Goal: Task Accomplishment & Management: Use online tool/utility

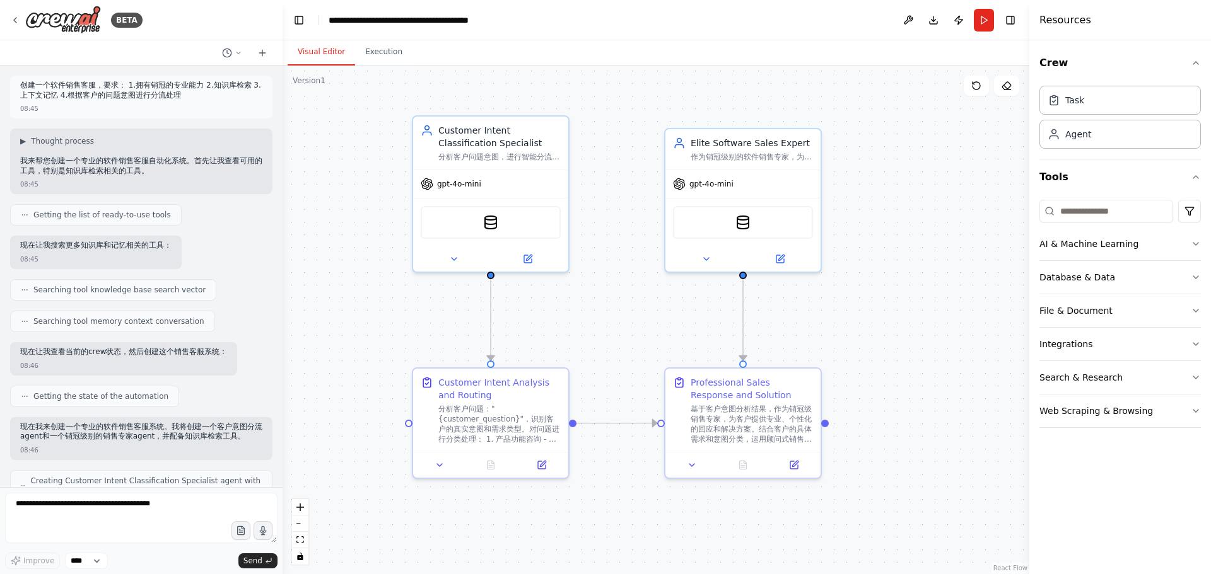
scroll to position [759, 0]
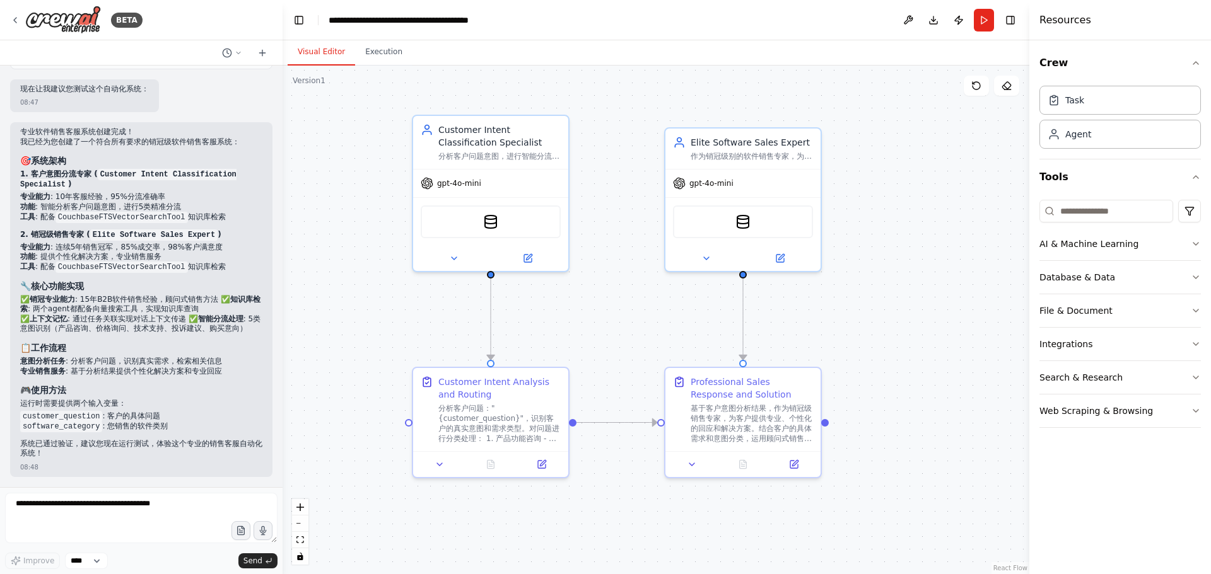
click at [622, 348] on div ".deletable-edge-delete-btn { width: 20px; height: 20px; border: 0px solid #ffff…" at bounding box center [655, 320] width 747 height 509
click at [627, 336] on div ".deletable-edge-delete-btn { width: 20px; height: 20px; border: 0px solid #ffff…" at bounding box center [655, 320] width 747 height 509
click at [624, 308] on div ".deletable-edge-delete-btn { width: 20px; height: 20px; border: 0px solid #ffff…" at bounding box center [655, 320] width 747 height 509
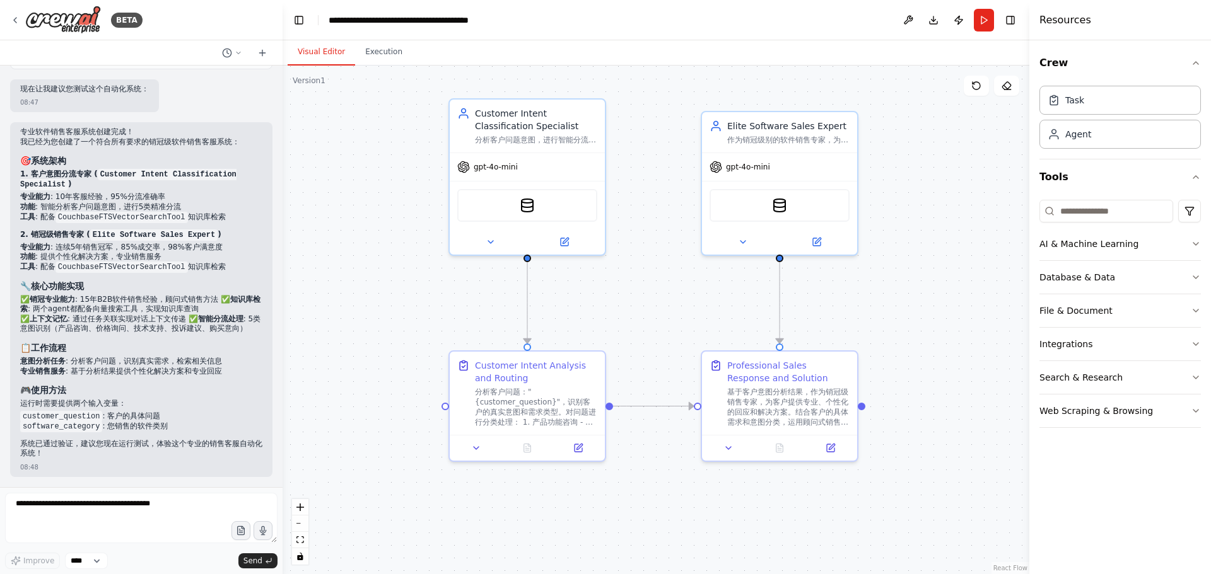
drag, startPoint x: 605, startPoint y: 318, endPoint x: 630, endPoint y: 300, distance: 30.3
click at [631, 300] on div ".deletable-edge-delete-btn { width: 20px; height: 20px; border: 0px solid #ffff…" at bounding box center [655, 320] width 747 height 509
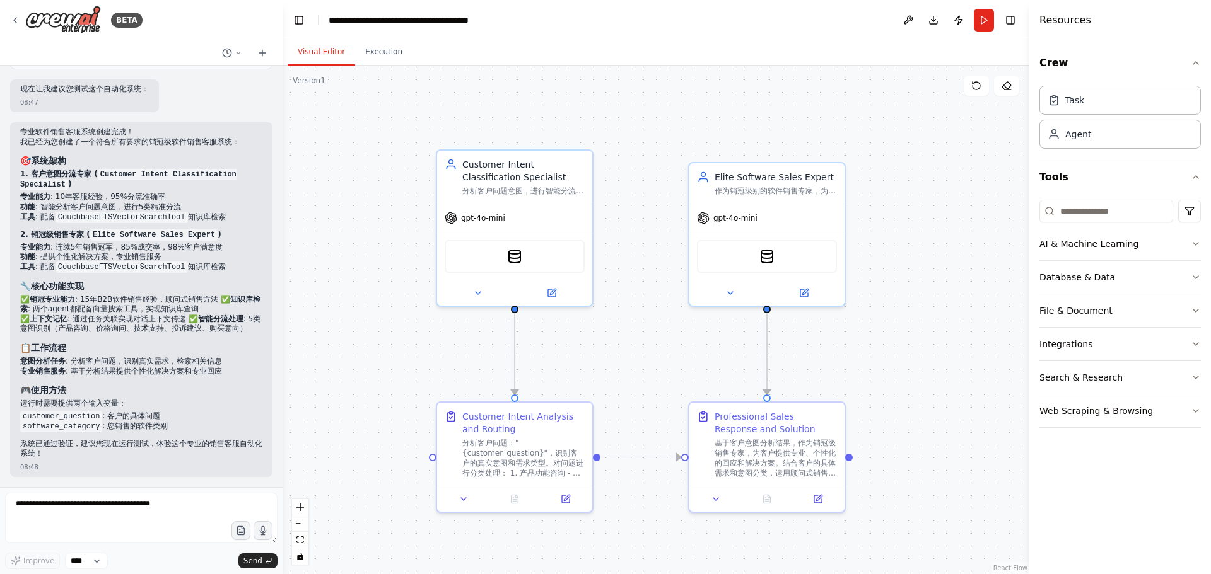
drag, startPoint x: 602, startPoint y: 305, endPoint x: 615, endPoint y: 327, distance: 26.3
click at [613, 333] on div ".deletable-edge-delete-btn { width: 20px; height: 20px; border: 0px solid #ffff…" at bounding box center [655, 320] width 747 height 509
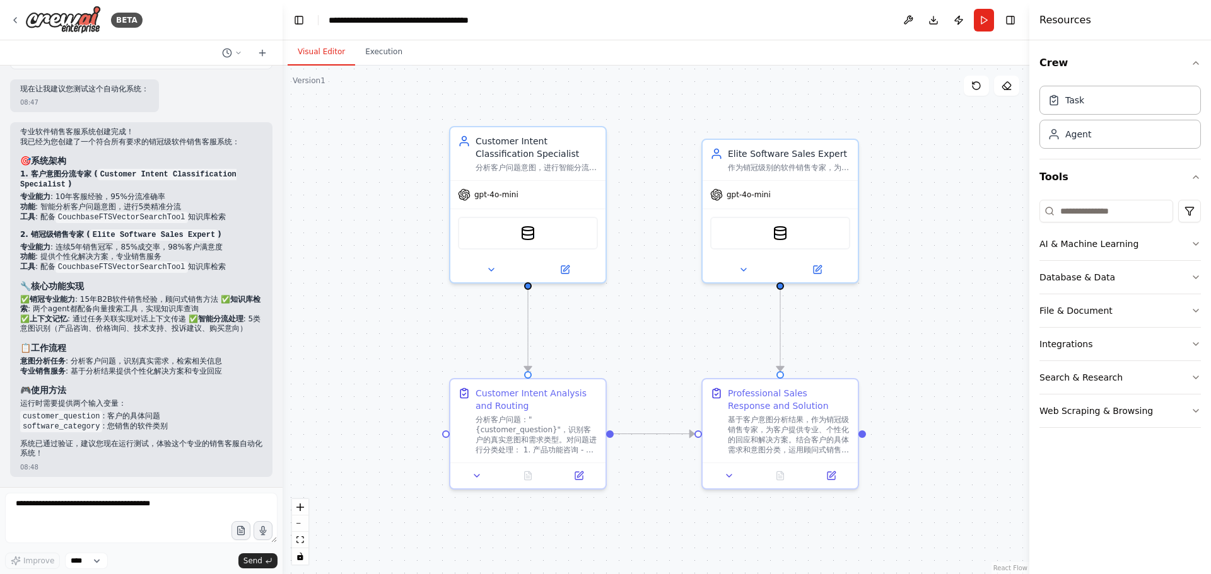
click at [617, 318] on div ".deletable-edge-delete-btn { width: 20px; height: 20px; border: 0px solid #ffff…" at bounding box center [655, 320] width 747 height 509
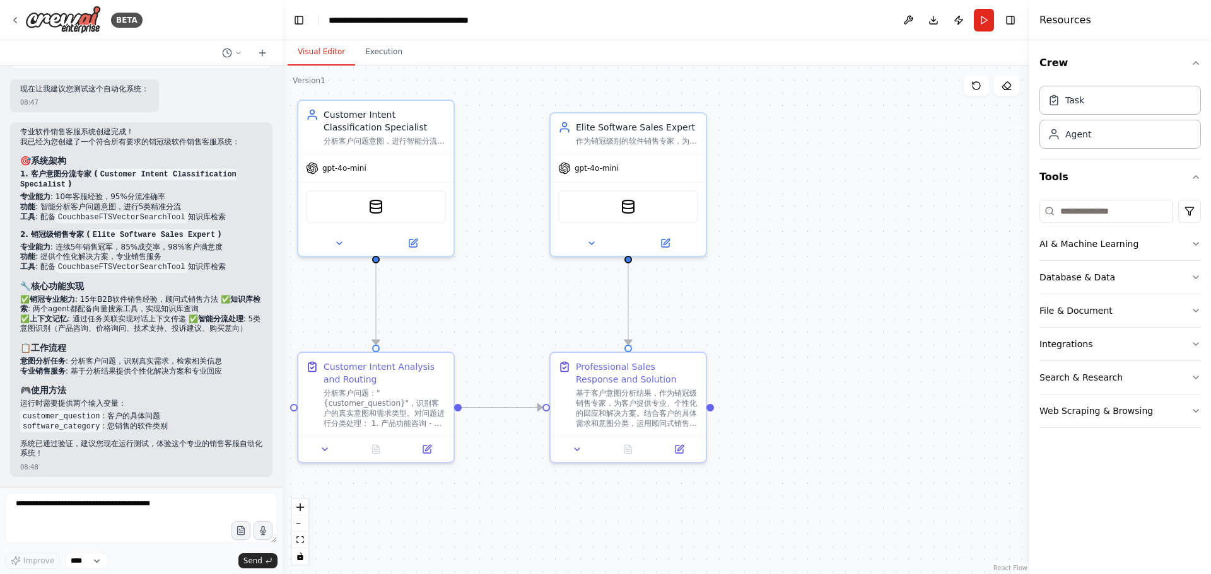
drag, startPoint x: 867, startPoint y: 437, endPoint x: 714, endPoint y: 411, distance: 155.5
click at [714, 411] on div ".deletable-edge-delete-btn { width: 20px; height: 20px; border: 0px solid #ffff…" at bounding box center [655, 320] width 747 height 509
drag, startPoint x: 711, startPoint y: 408, endPoint x: 765, endPoint y: 385, distance: 59.0
click at [765, 385] on div ".deletable-edge-delete-btn { width: 20px; height: 20px; border: 0px solid #ffff…" at bounding box center [655, 320] width 747 height 509
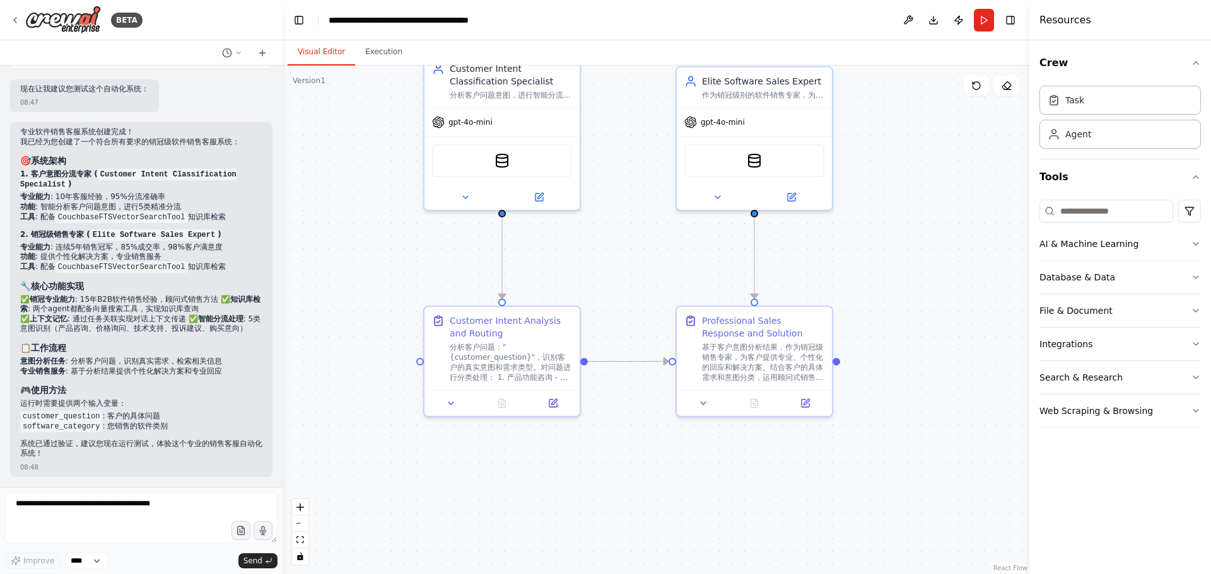
drag, startPoint x: 713, startPoint y: 409, endPoint x: 752, endPoint y: 392, distance: 42.9
click at [752, 392] on div ".deletable-edge-delete-btn { width: 20px; height: 20px; border: 0px solid #ffff…" at bounding box center [655, 320] width 747 height 509
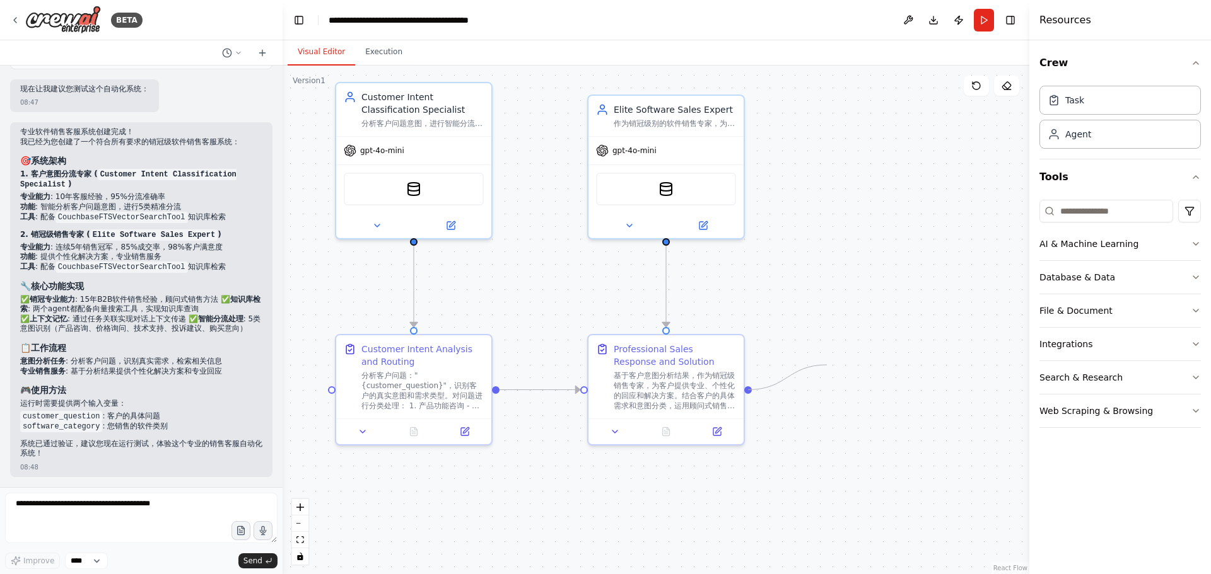
drag, startPoint x: 747, startPoint y: 391, endPoint x: 875, endPoint y: 327, distance: 143.3
click at [875, 327] on div ".deletable-edge-delete-btn { width: 20px; height: 20px; border: 0px solid #ffff…" at bounding box center [655, 320] width 747 height 509
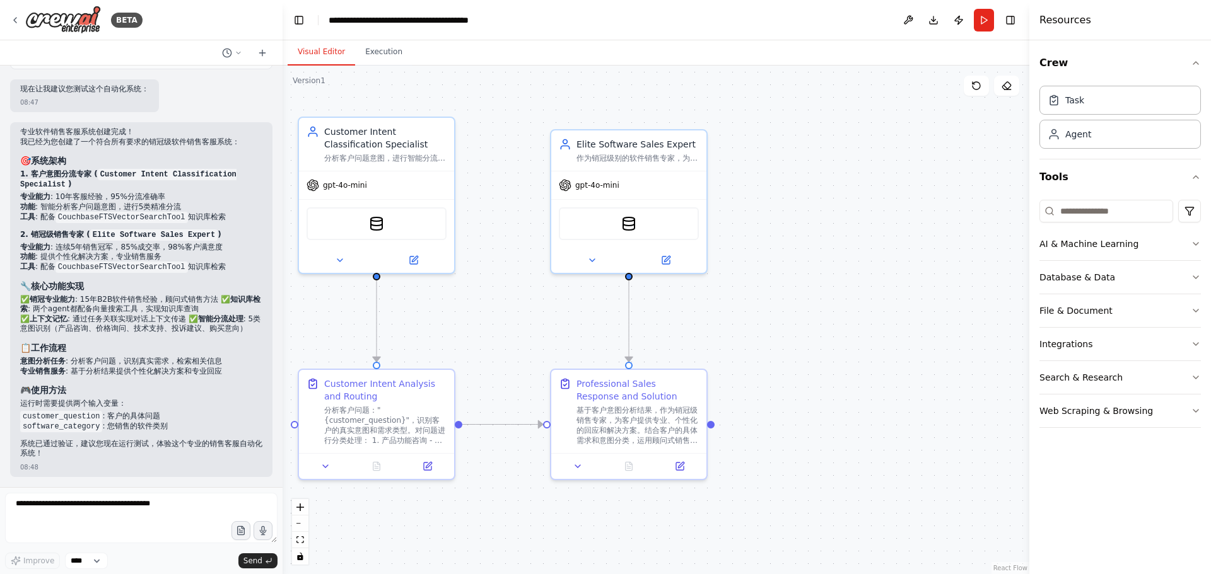
drag, startPoint x: 791, startPoint y: 312, endPoint x: 754, endPoint y: 347, distance: 51.8
click at [754, 347] on div ".deletable-edge-delete-btn { width: 20px; height: 20px; border: 0px solid #ffff…" at bounding box center [655, 320] width 747 height 509
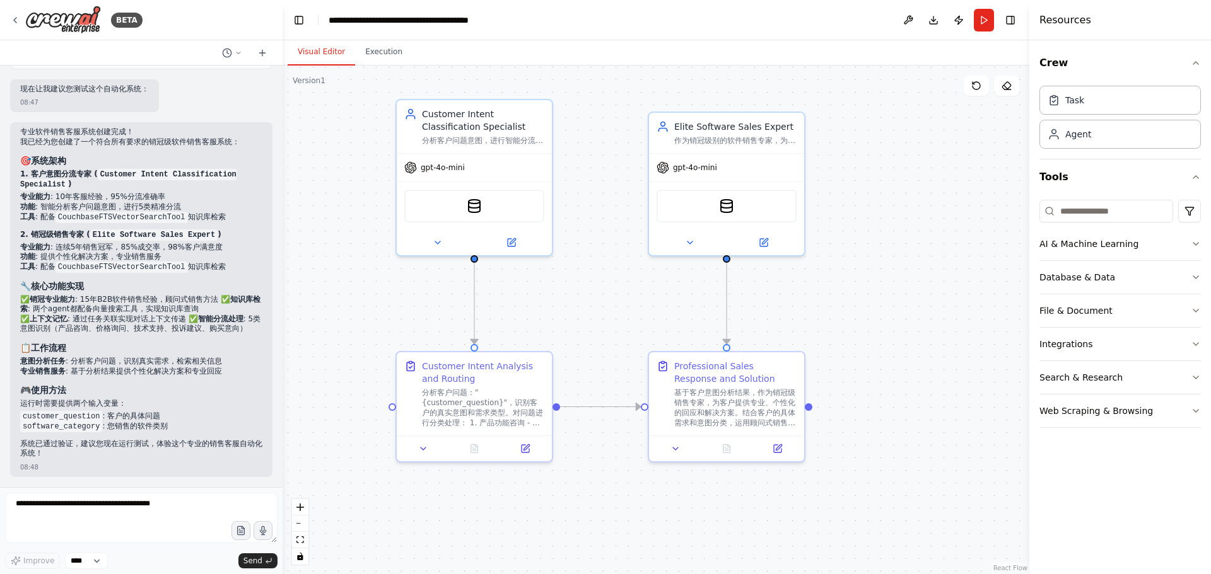
drag, startPoint x: 711, startPoint y: 349, endPoint x: 810, endPoint y: 330, distance: 100.7
click at [810, 330] on div ".deletable-edge-delete-btn { width: 20px; height: 20px; border: 0px solid #ffff…" at bounding box center [655, 320] width 747 height 509
click at [784, 166] on div "gpt-4o-mini" at bounding box center [726, 165] width 155 height 28
click at [917, 147] on div ".deletable-edge-delete-btn { width: 20px; height: 20px; border: 0px solid #ffff…" at bounding box center [655, 320] width 747 height 509
